Goal: Task Accomplishment & Management: Use online tool/utility

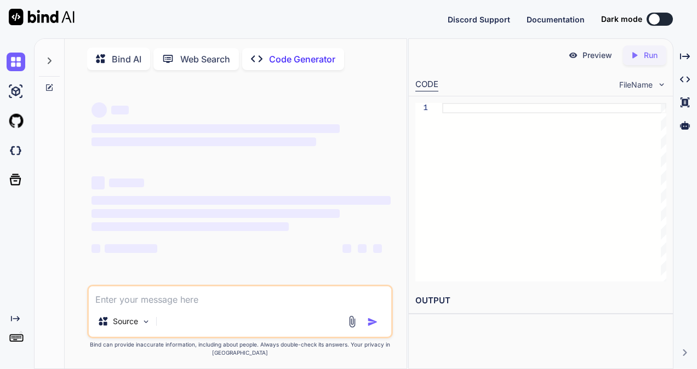
click at [160, 294] on textarea at bounding box center [240, 297] width 302 height 20
type textarea "x"
type textarea "I have exams in October month from [DATE] to [DATE]. I am informing prior to [D…"
type textarea "x"
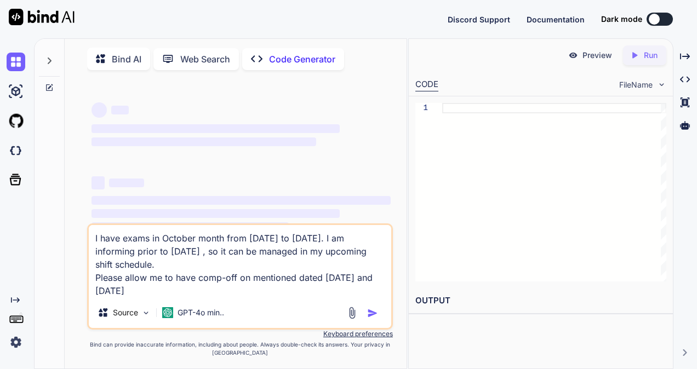
type textarea "I have exams in October month from [DATE] to [DATE]. I am informing prior to [D…"
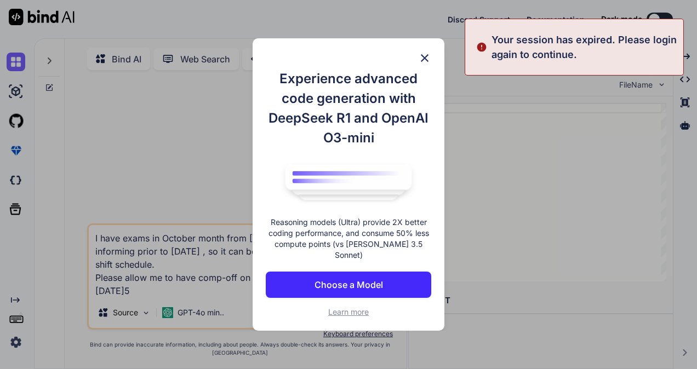
type textarea "x"
click at [428, 60] on img at bounding box center [424, 58] width 13 height 13
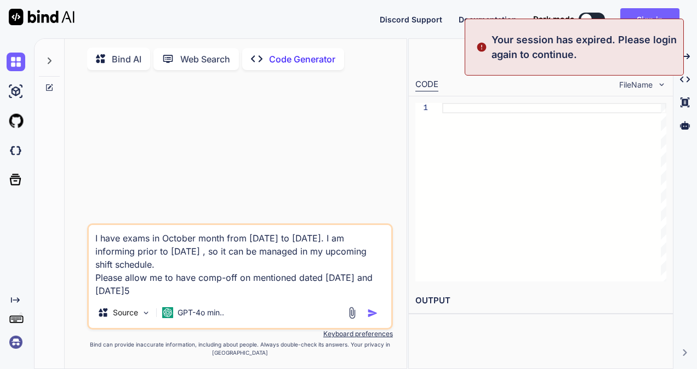
click at [185, 290] on textarea "I have exams in October month from [DATE] to [DATE]. I am informing prior to [D…" at bounding box center [240, 261] width 302 height 72
type textarea "I have exams in October month from [DATE] to [DATE]. I am informing prior to [D…"
type textarea "x"
type textarea "I have exams in October month from [DATE] to [DATE]. I am informing prior to [D…"
type textarea "x"
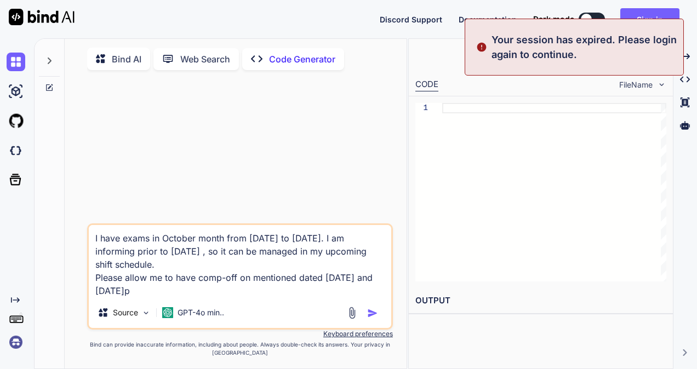
type textarea "I have exams in October month from [DATE] to [DATE]. I am informing prior to [D…"
type textarea "x"
type textarea "I have exams in October month from [DATE] to [DATE]. I am informing prior to [D…"
type textarea "x"
type textarea "I have exams in October month from [DATE] to [DATE]. I am informing prior to [D…"
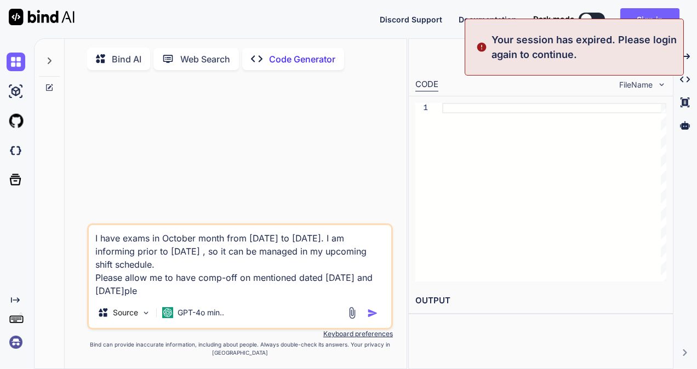
type textarea "x"
type textarea "I have exams in October month from [DATE] to [DATE]. I am informing prior to [D…"
type textarea "x"
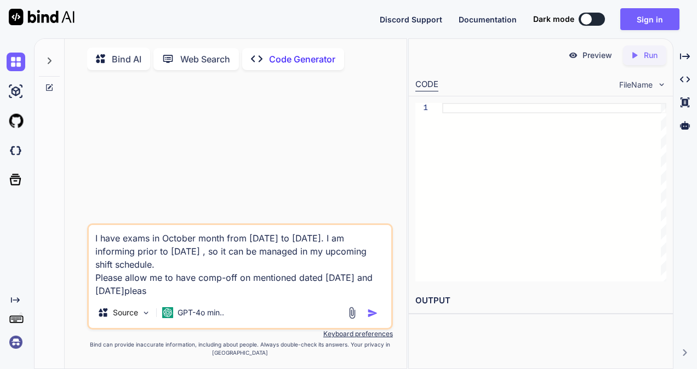
type textarea "I have exams in October month from [DATE] to [DATE]. I am informing prior to [D…"
type textarea "x"
type textarea "I have exams in October month from [DATE] to [DATE]. I am informing prior to [D…"
type textarea "x"
type textarea "I have exams in October month from [DATE] to [DATE]. I am informing prior to [D…"
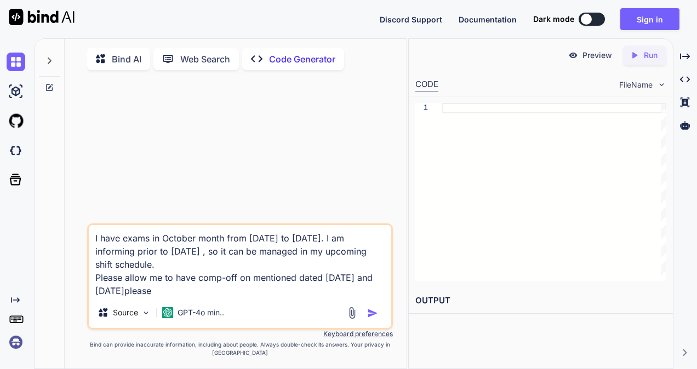
type textarea "x"
type textarea "I have exams in October month from [DATE] to [DATE]. I am informing prior to [D…"
type textarea "x"
type textarea "I have exams in October month from [DATE] to [DATE]. I am informing prior to [D…"
type textarea "x"
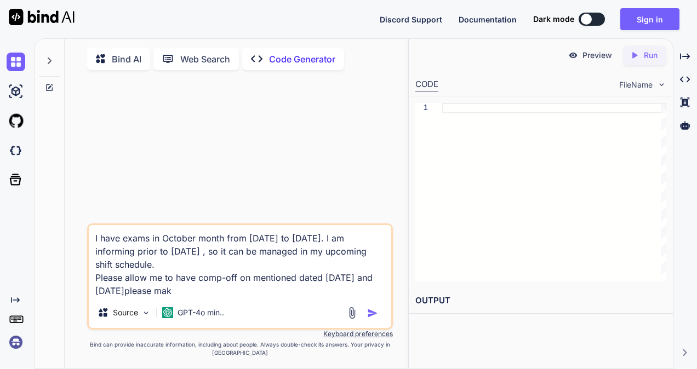
type textarea "I have exams in October month from [DATE] to [DATE]. I am informing prior to [D…"
type textarea "x"
type textarea "I have exams in October month from [DATE] to [DATE]. I am informing prior to [D…"
type textarea "x"
type textarea "I have exams in October month from [DATE] to [DATE]. I am informing prior to [D…"
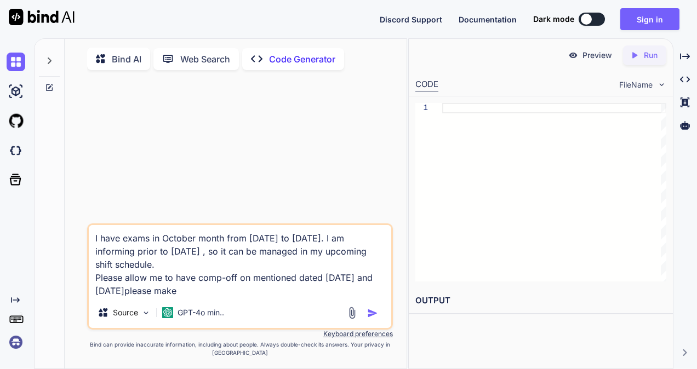
type textarea "x"
type textarea "I have exams in October month from [DATE] to [DATE]. I am informing prior to [D…"
type textarea "x"
type textarea "I have exams in October month from [DATE] to [DATE]. I am informing prior to [D…"
type textarea "x"
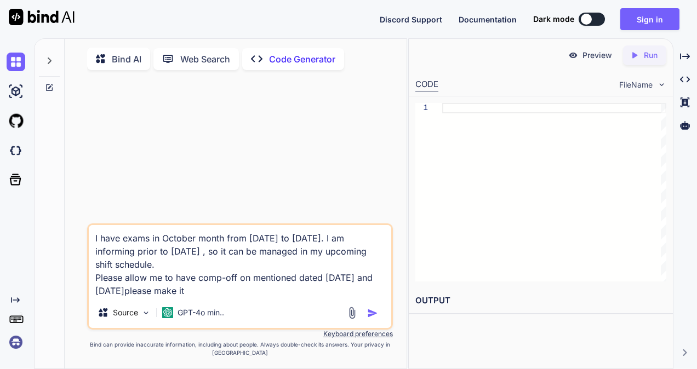
type textarea "I have exams in October month from [DATE] to [DATE]. I am informing prior to [D…"
type textarea "x"
type textarea "I have exams in October month from [DATE] to [DATE]. I am informing prior to [D…"
type textarea "x"
type textarea "I have exams in October month from [DATE] to [DATE]. I am informing prior to [D…"
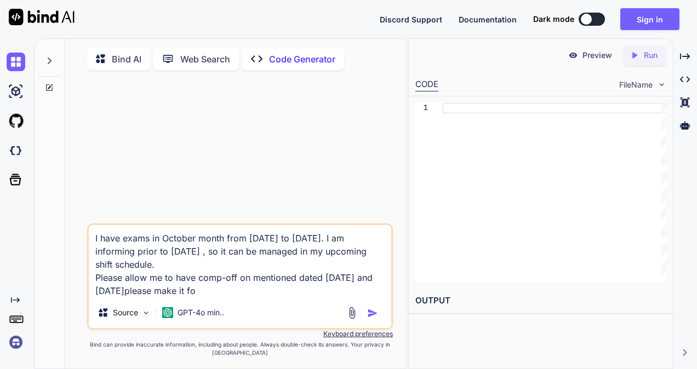
type textarea "x"
type textarea "I have exams in October month from [DATE] to [DATE]. I am informing prior to [D…"
type textarea "x"
type textarea "I have exams in October month from [DATE] to [DATE]. I am informing prior to [D…"
type textarea "x"
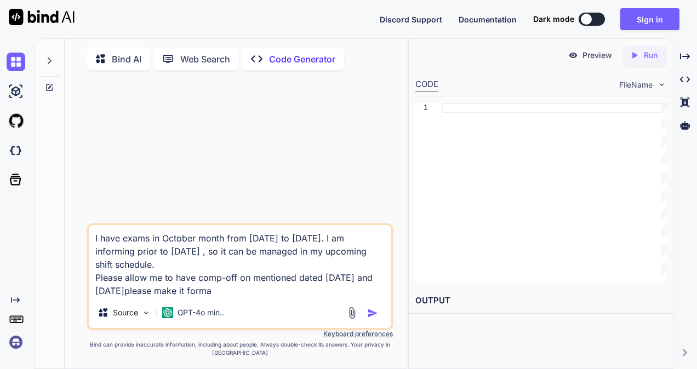
type textarea "I have exams in October month from [DATE] to [DATE]. I am informing prior to [D…"
type textarea "x"
type textarea "I have exams in October month from [DATE] to [DATE]. I am informing prior to [D…"
type textarea "x"
type textarea "I have exams in October month from [DATE] to [DATE]. I am informing prior to [D…"
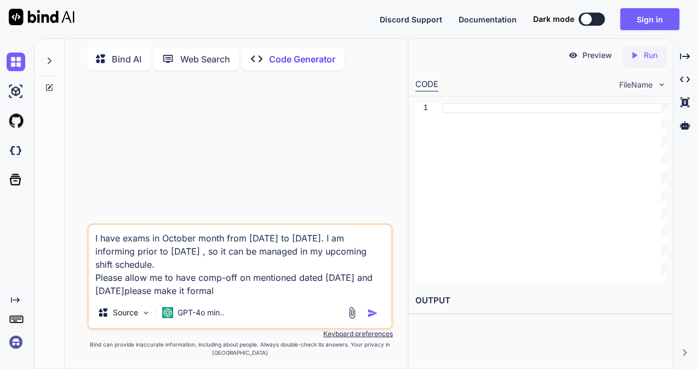
click at [374, 319] on img "button" at bounding box center [372, 313] width 11 height 11
type textarea "x"
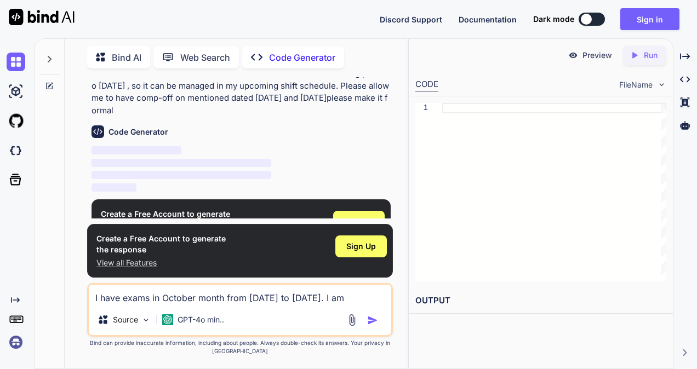
scroll to position [75, 0]
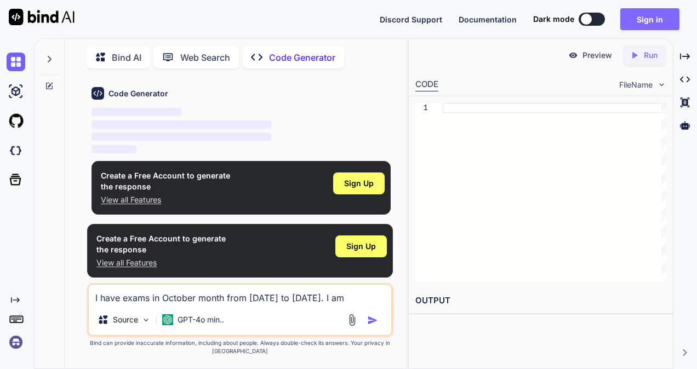
click at [650, 22] on button "Sign in" at bounding box center [649, 19] width 59 height 22
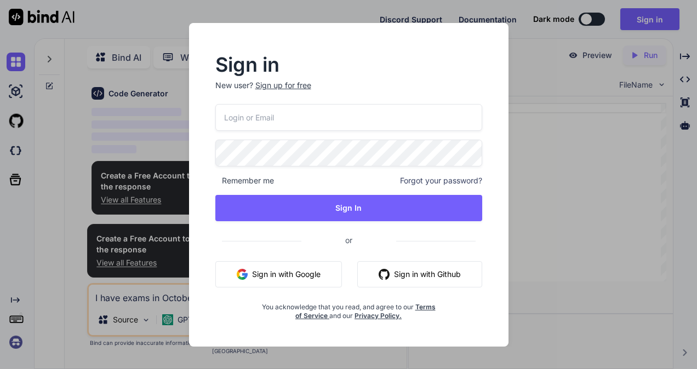
drag, startPoint x: 316, startPoint y: 100, endPoint x: 311, endPoint y: 115, distance: 16.1
click at [316, 100] on p "New user? Sign up for free" at bounding box center [348, 92] width 267 height 24
click at [308, 123] on input "email" at bounding box center [348, 117] width 267 height 27
paste input "[EMAIL_ADDRESS][DOMAIN_NAME]"
type input "[EMAIL_ADDRESS][DOMAIN_NAME]"
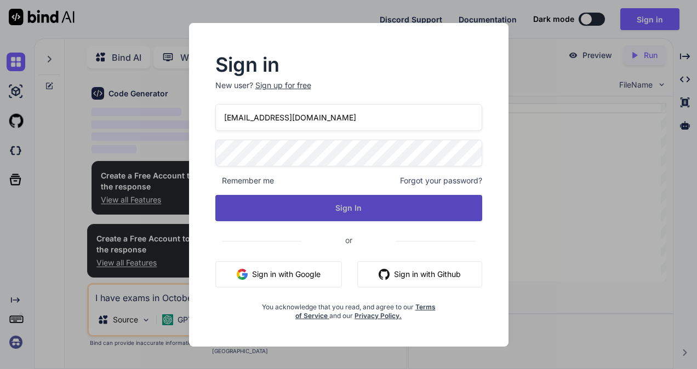
click at [322, 209] on button "Sign In" at bounding box center [348, 208] width 267 height 26
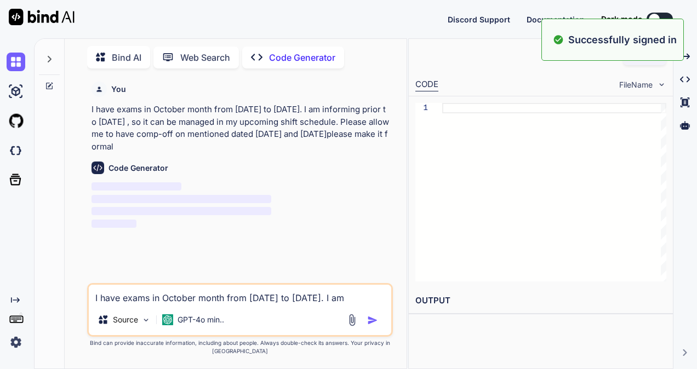
scroll to position [0, 0]
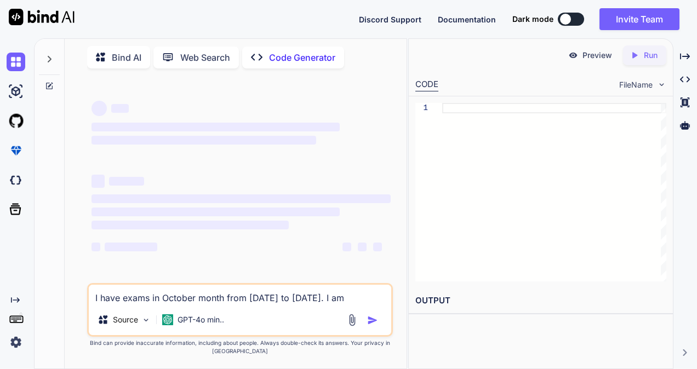
type textarea "x"
click at [157, 293] on textarea "I have exams in October month from [DATE] to [DATE]. I am informing prior to [D…" at bounding box center [240, 295] width 302 height 20
paste textarea "[EMAIL_ADDRESS][DOMAIN_NAME]"
type textarea "[EMAIL_ADDRESS][DOMAIN_NAME]"
type textarea "x"
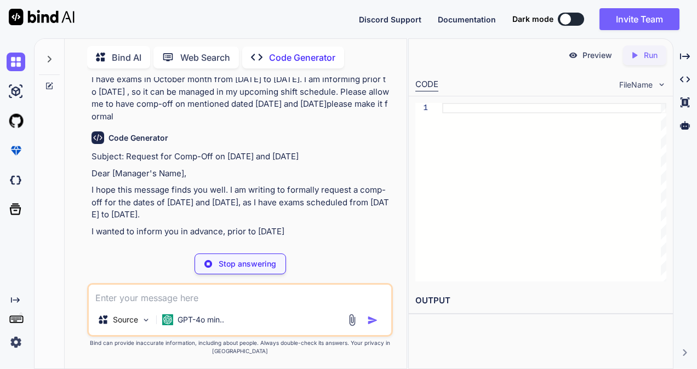
scroll to position [42, 0]
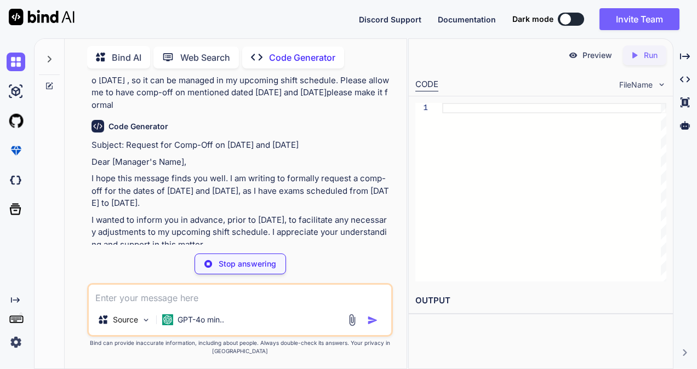
type textarea "x"
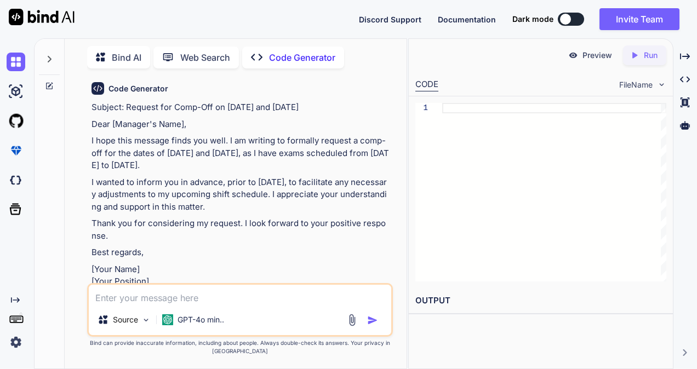
scroll to position [96, 0]
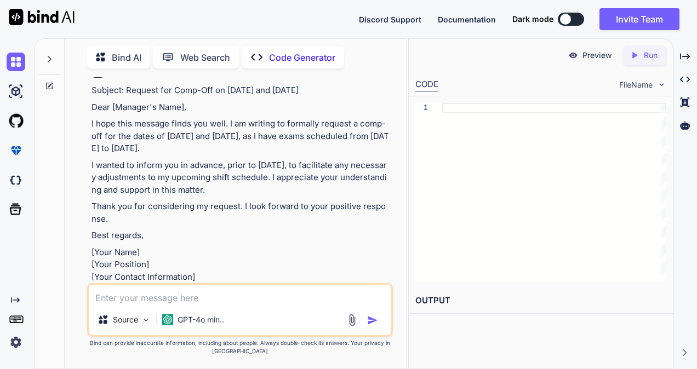
click at [195, 295] on textarea at bounding box center [240, 295] width 302 height 20
type textarea "m"
type textarea "x"
type textarea "ma"
type textarea "x"
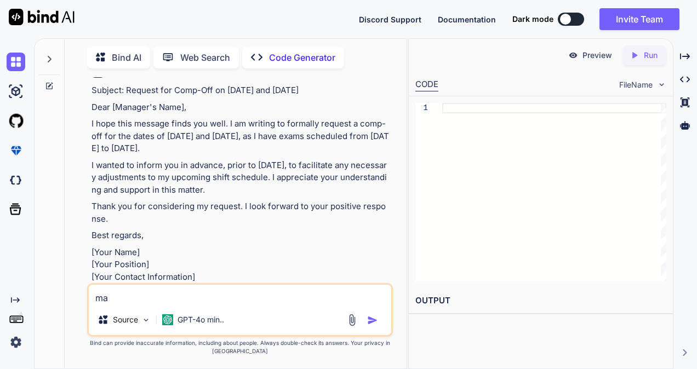
type textarea "mak"
type textarea "x"
type textarea "make"
type textarea "x"
type textarea "make"
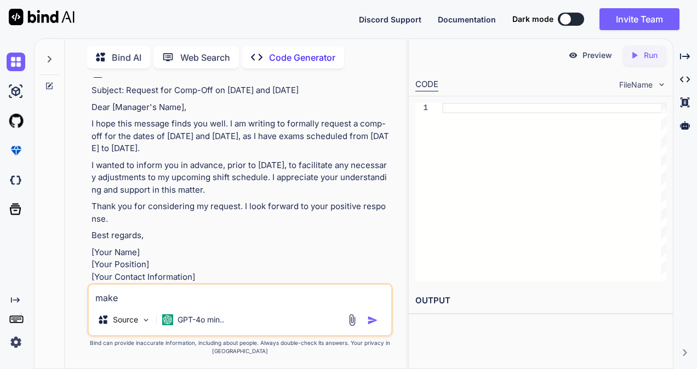
type textarea "x"
type textarea "make i"
type textarea "x"
type textarea "make it"
type textarea "x"
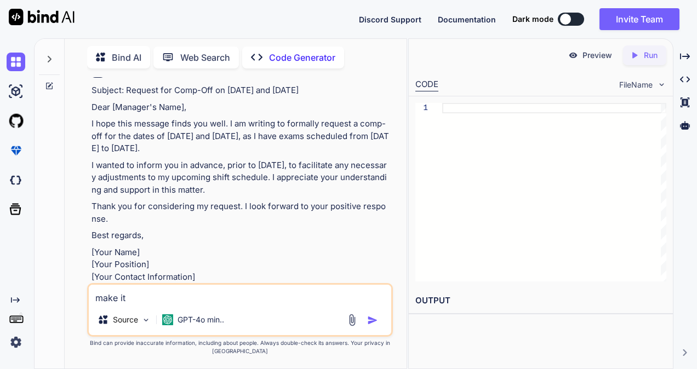
type textarea "make it"
type textarea "x"
type textarea "make it s"
type textarea "x"
type textarea "make it sh"
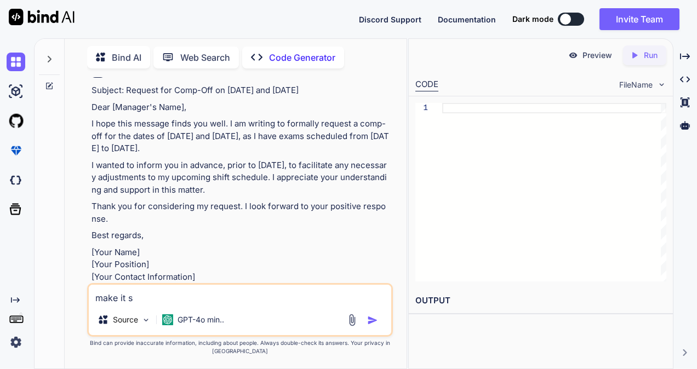
type textarea "x"
type textarea "make it sho"
type textarea "x"
type textarea "make it shor"
type textarea "x"
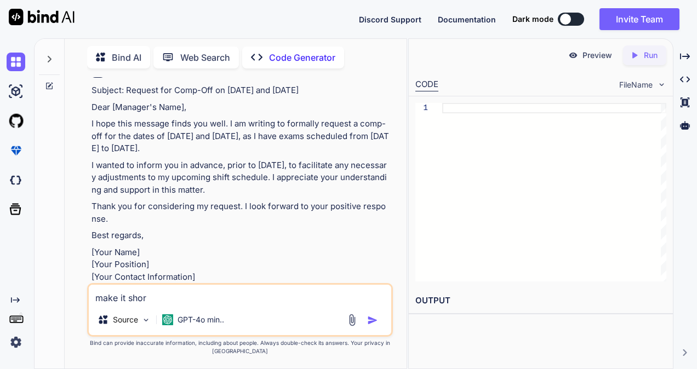
type textarea "make it short"
type textarea "x"
type textarea "make it short"
type textarea "x"
type textarea "make it short a"
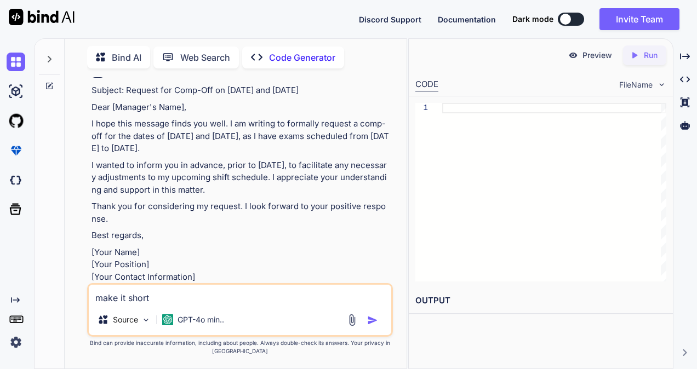
type textarea "x"
type textarea "make it short an"
type textarea "x"
type textarea "make it short and"
type textarea "x"
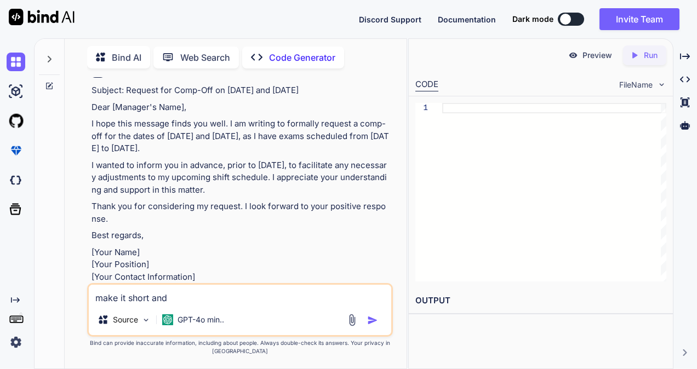
type textarea "make it short and"
type textarea "x"
type textarea "make it short and h"
type textarea "x"
type textarea "make it short and ha"
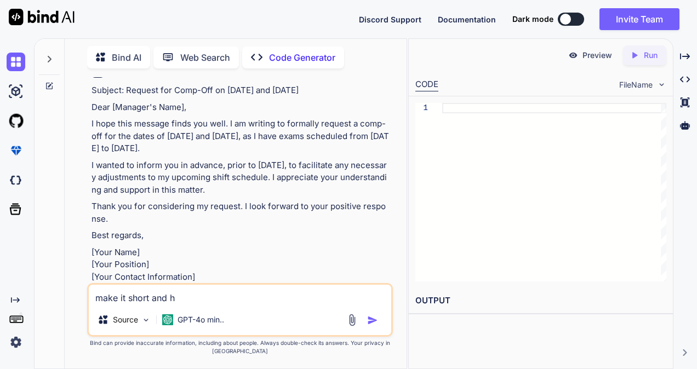
type textarea "x"
type textarea "make it short and hav"
type textarea "x"
type textarea "make it short and have"
type textarea "x"
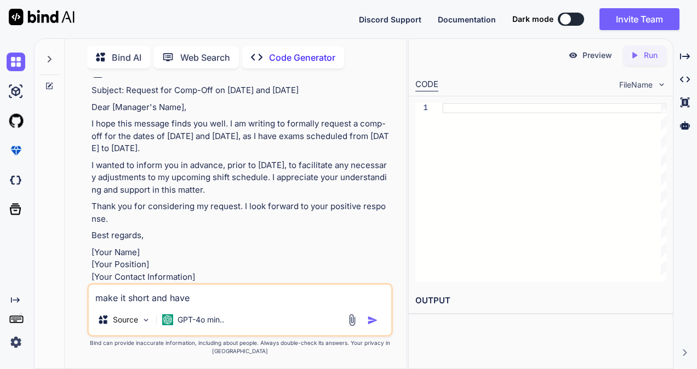
type textarea "make it short and have"
type textarea "x"
type textarea "make it short and have s"
type textarea "x"
type textarea "make it short and have si"
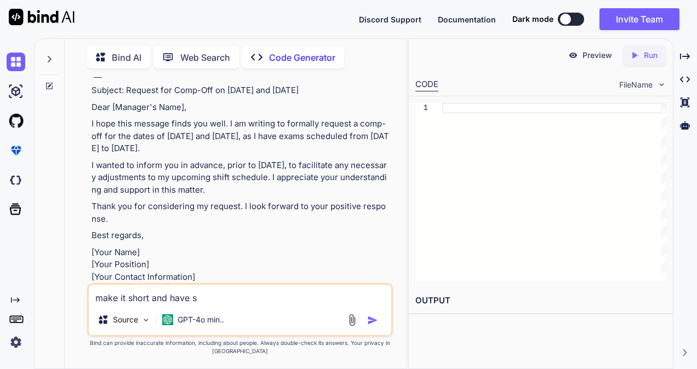
type textarea "x"
type textarea "make it short and have sim"
type textarea "x"
type textarea "make it short and have simp"
type textarea "x"
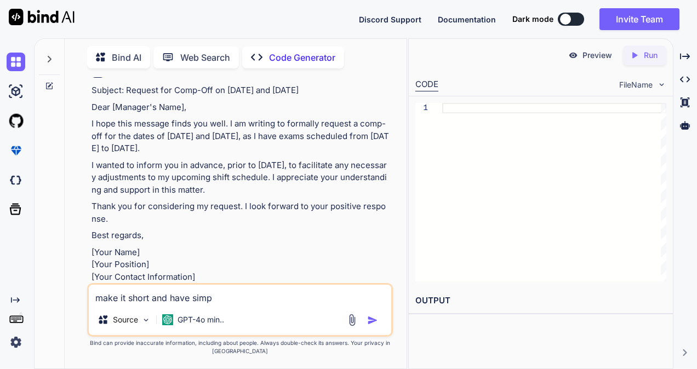
type textarea "make it short and have simpl"
type textarea "x"
type textarea "make it short and have simple"
type textarea "x"
type textarea "make it short and have simple"
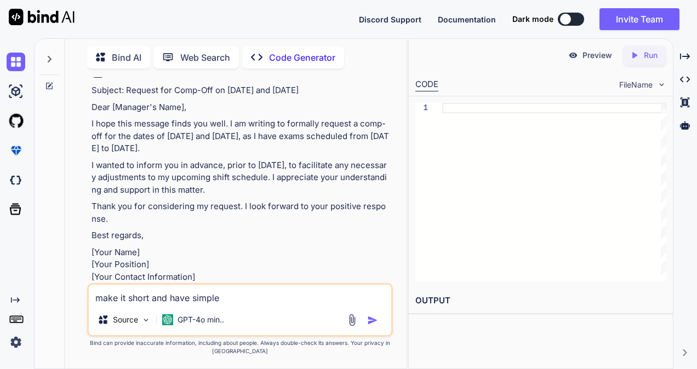
type textarea "x"
type textarea "make it short and have simple e"
type textarea "x"
type textarea "make it short and have simple en"
type textarea "x"
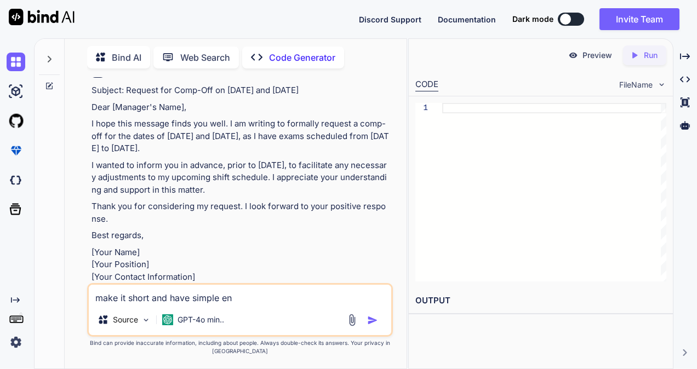
type textarea "make it short and have simple eng"
type textarea "x"
type textarea "make it short and have simple engl"
type textarea "x"
type textarea "make it short and have simple engli"
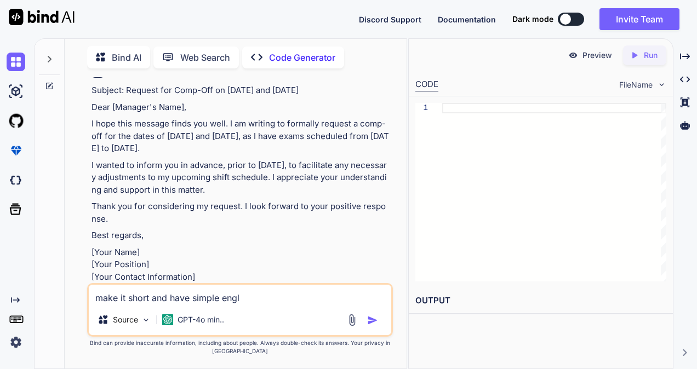
type textarea "x"
type textarea "make it short and have simple englis"
type textarea "x"
type textarea "make it short and have simple english"
type textarea "x"
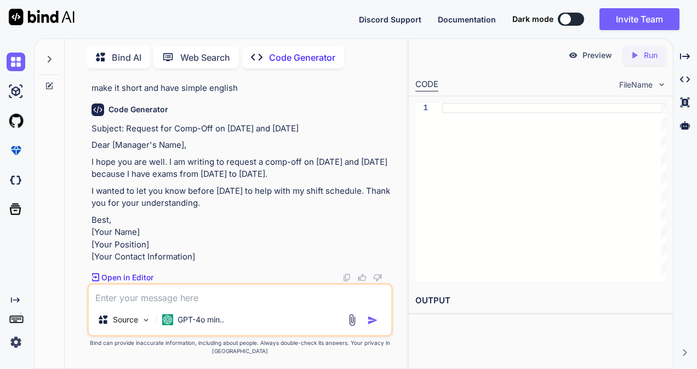
scroll to position [365, 0]
drag, startPoint x: 168, startPoint y: 163, endPoint x: 238, endPoint y: 211, distance: 85.4
click at [238, 211] on div "Subject: Request for Comp-Off on [DATE] and [DATE] Dear [Manager's Name], I hop…" at bounding box center [240, 193] width 299 height 141
copy div "I am writing to request a comp-off on [DATE] and [DATE] because I have exams fr…"
drag, startPoint x: 307, startPoint y: 134, endPoint x: 127, endPoint y: 131, distance: 179.7
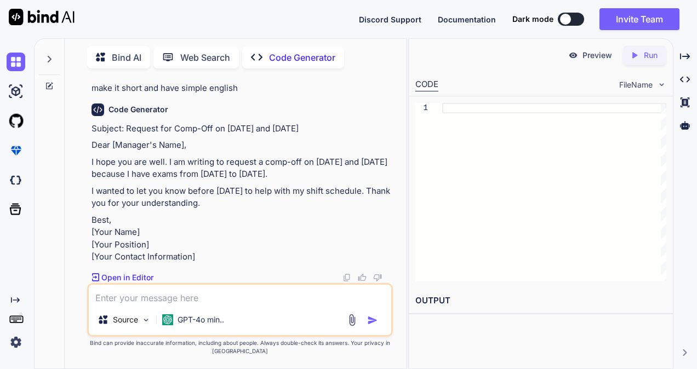
click at [127, 131] on p "Subject: Request for Comp-Off on [DATE] and [DATE]" at bounding box center [240, 129] width 299 height 13
copy p "Request for Comp-Off on [DATE] and [DATE]"
type textarea "x"
click at [198, 300] on textarea at bounding box center [240, 295] width 302 height 20
paste textarea "I am writing to request a comp-off on [DATE] and [DATE] because I have exams fr…"
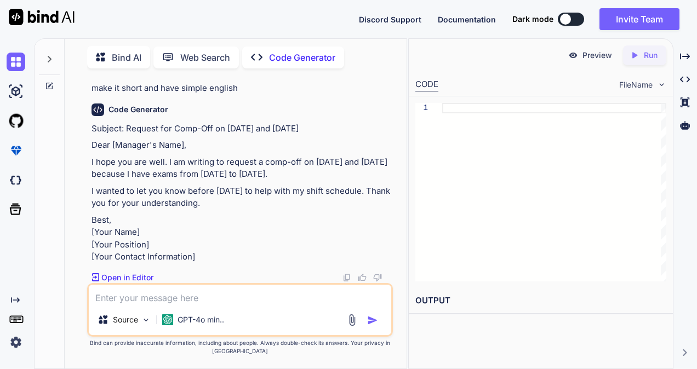
type textarea "I am writing to request a comp-off on [DATE] and [DATE] because I have exams fr…"
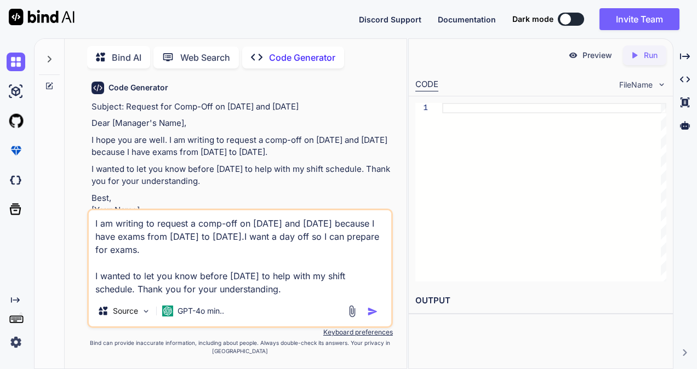
type textarea "x"
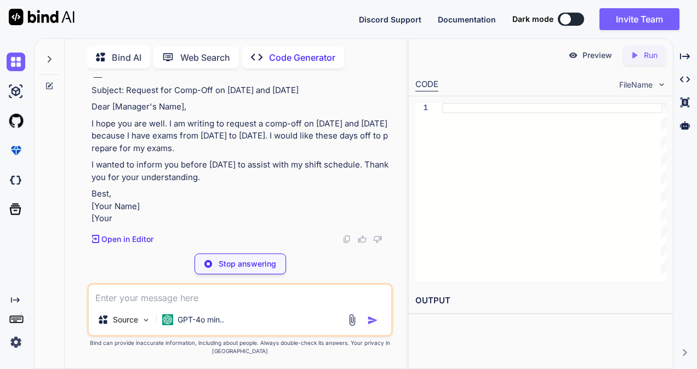
scroll to position [665, 0]
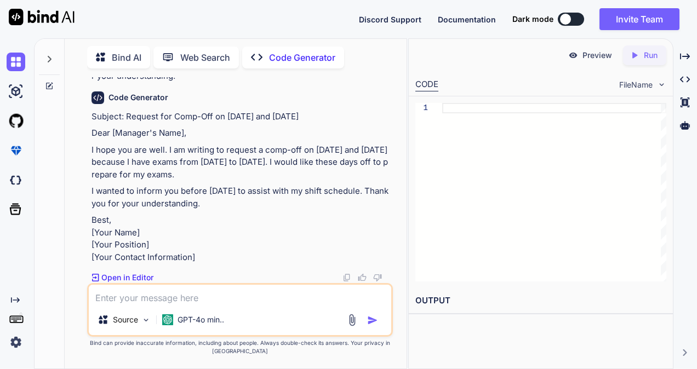
drag, startPoint x: 282, startPoint y: 179, endPoint x: 287, endPoint y: 185, distance: 8.6
click at [287, 181] on p "I hope you are well. I am writing to request a comp-off on [DATE] and [DATE] be…" at bounding box center [240, 162] width 299 height 37
copy p "I would like these days off to prepare for my exams."
type textarea "x"
